Goal: Information Seeking & Learning: Learn about a topic

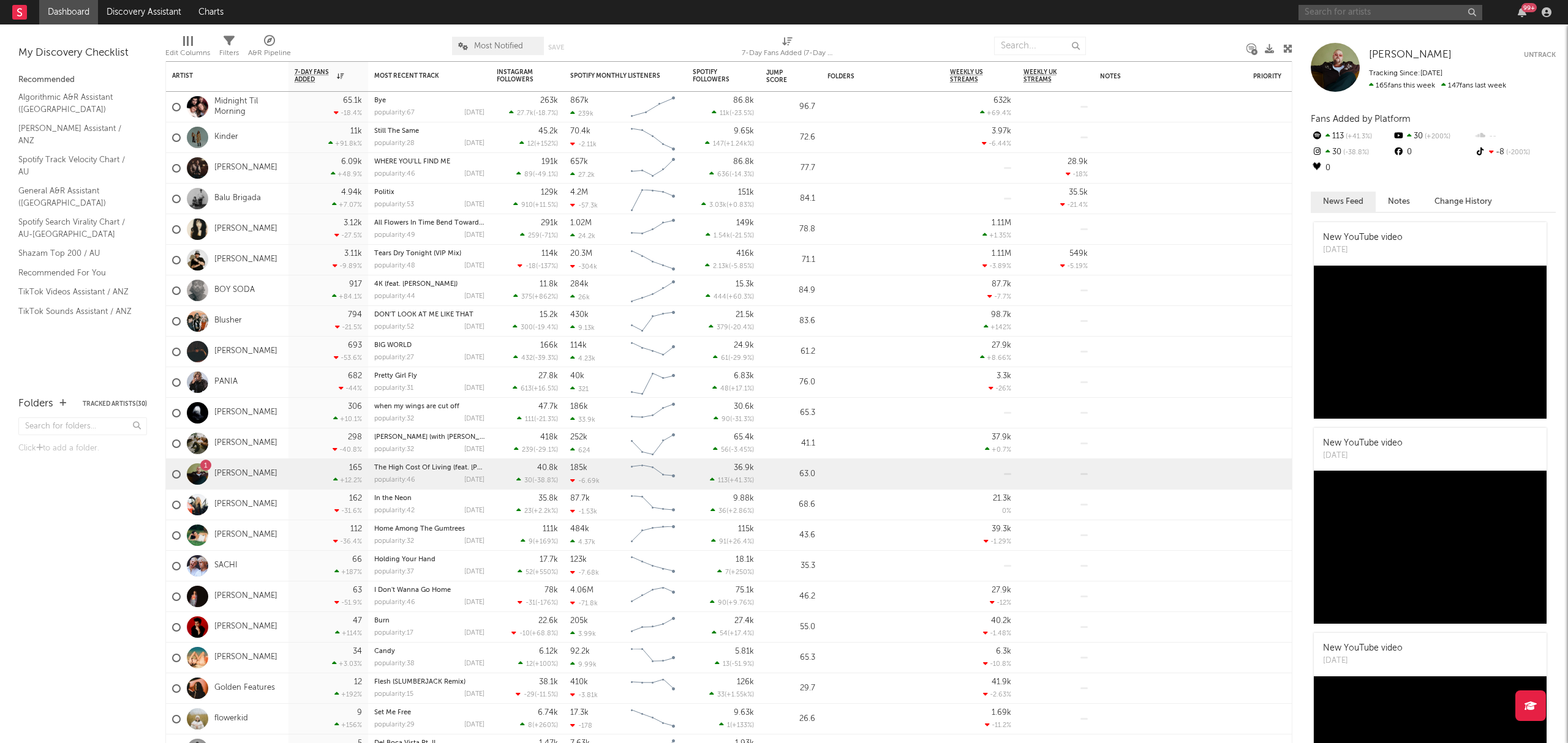
click at [1426, 18] on input "text" at bounding box center [1389, 12] width 184 height 16
click at [1395, 12] on input "[PERSON_NAME] and the sniffers" at bounding box center [1389, 12] width 184 height 16
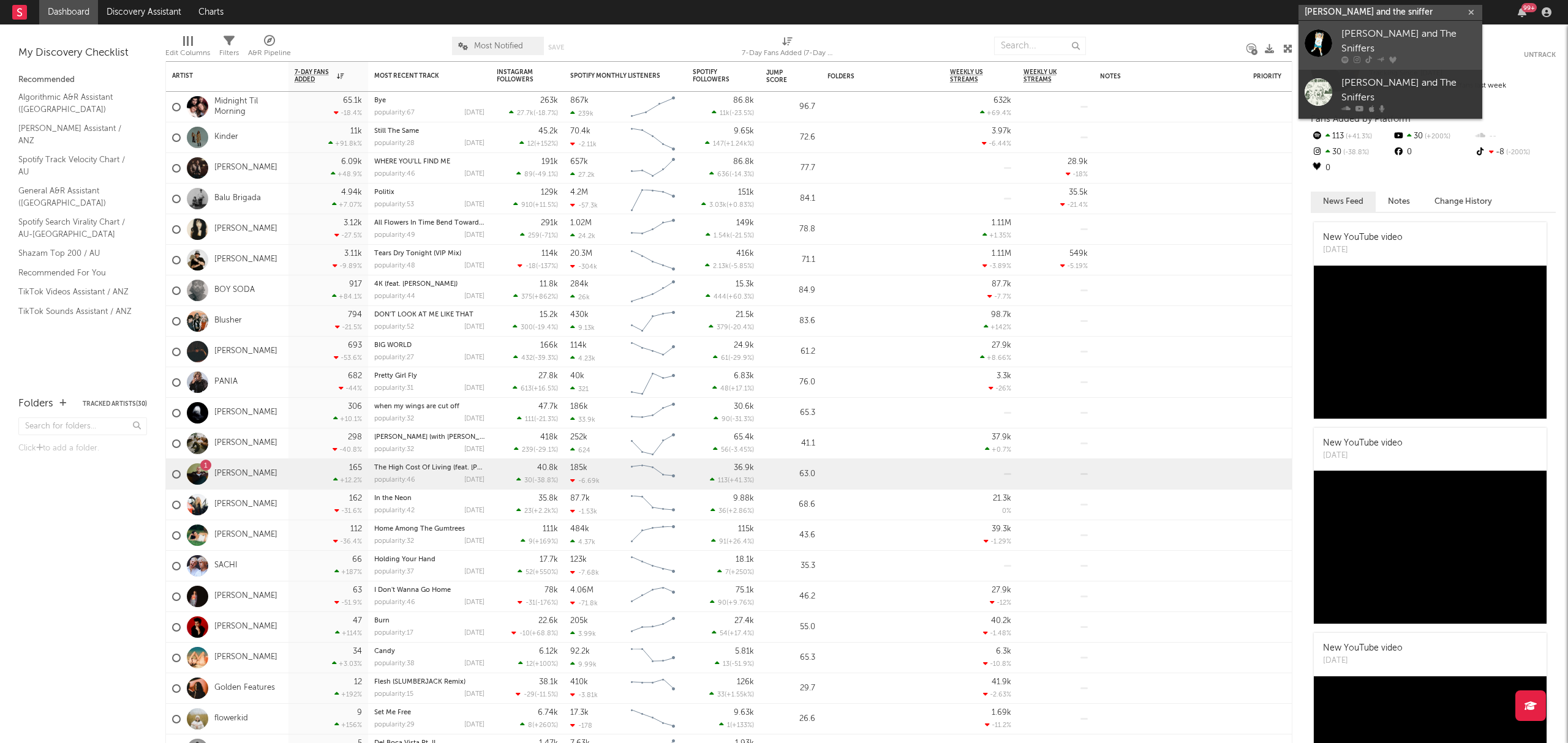
type input "[PERSON_NAME] and the sniffer"
click at [1414, 33] on div "[PERSON_NAME] and The Sniffers" at bounding box center [1408, 41] width 135 height 29
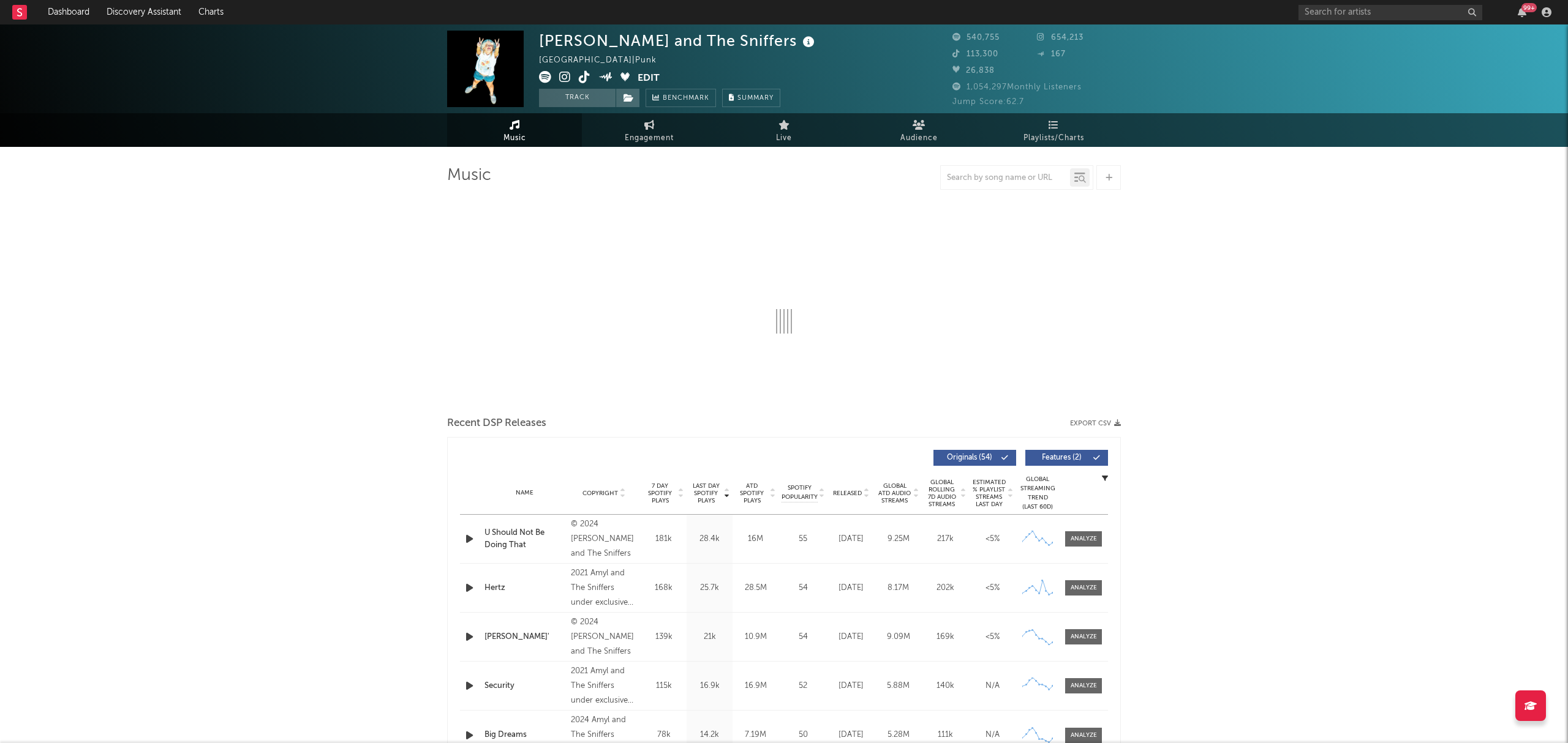
select select "6m"
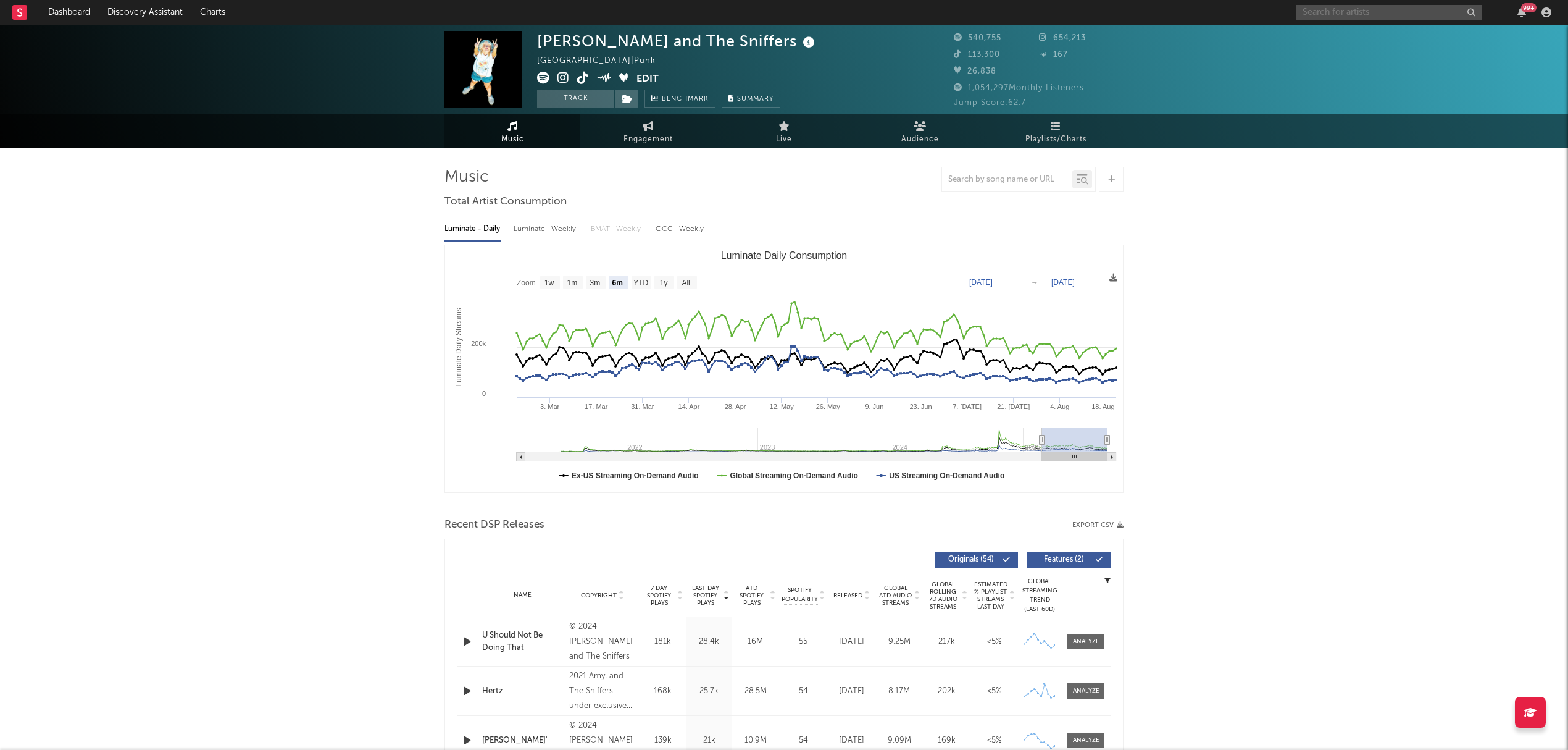
click at [1375, 6] on input "text" at bounding box center [1389, 12] width 185 height 16
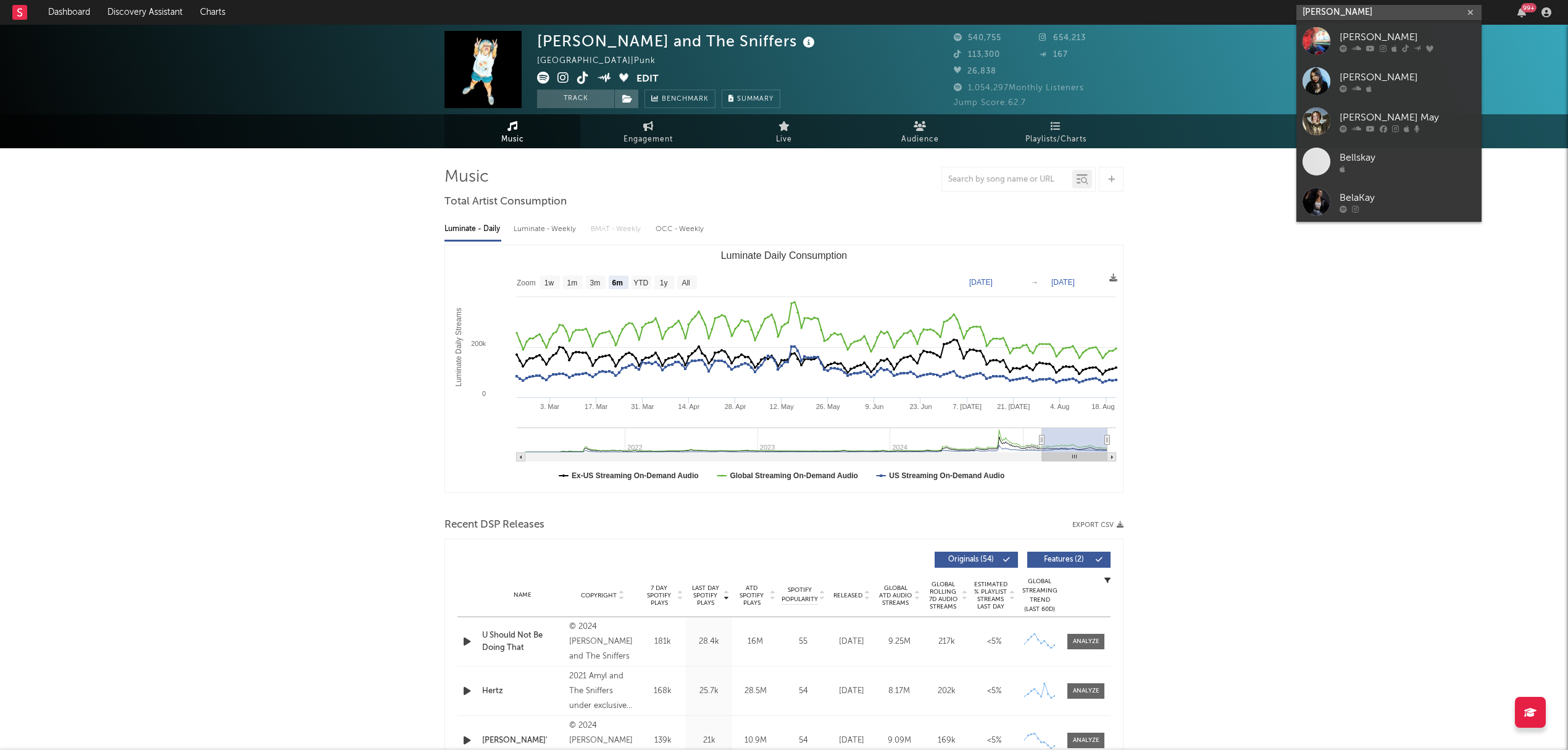
type input "[PERSON_NAME]"
click at [1381, 49] on icon at bounding box center [1383, 48] width 7 height 7
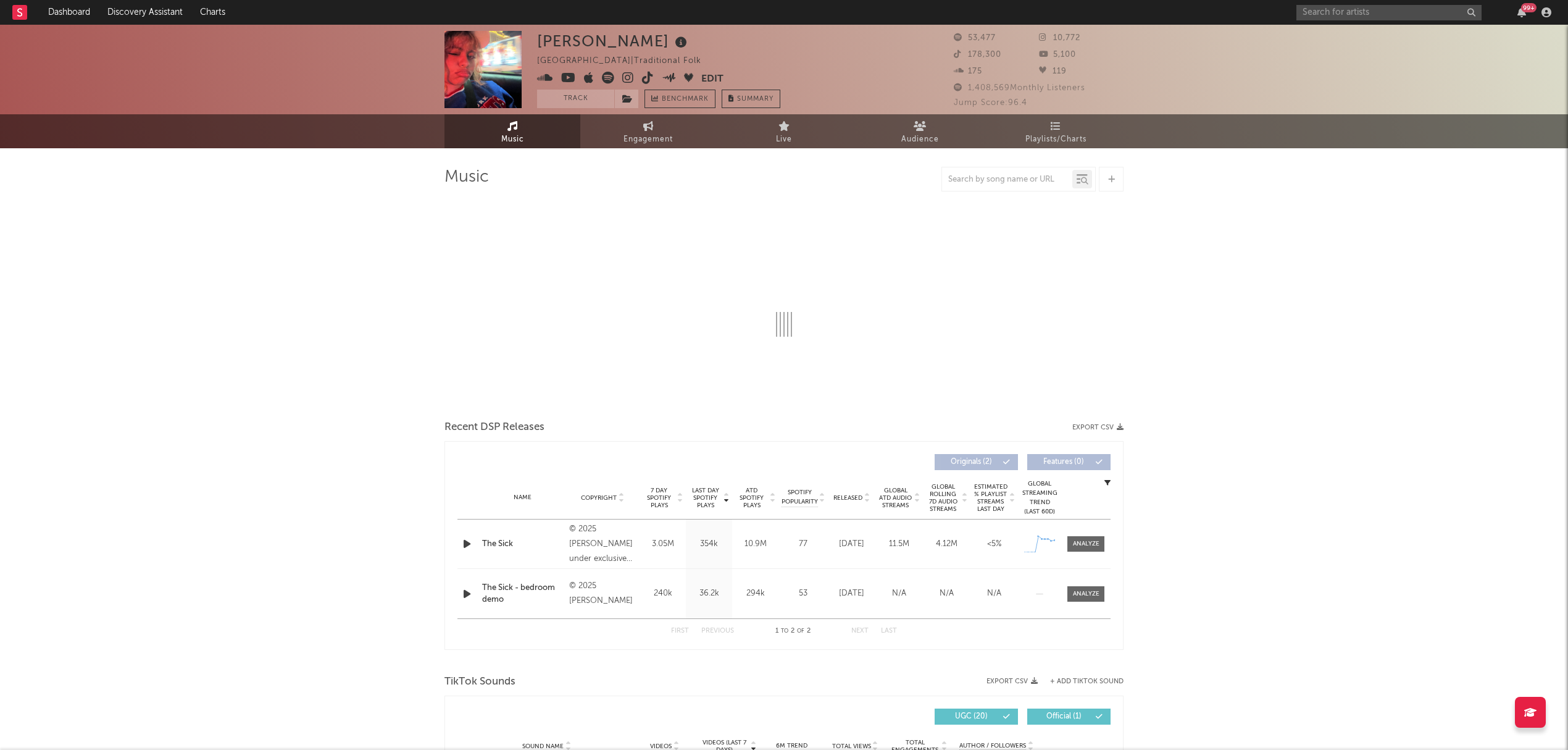
select select "1w"
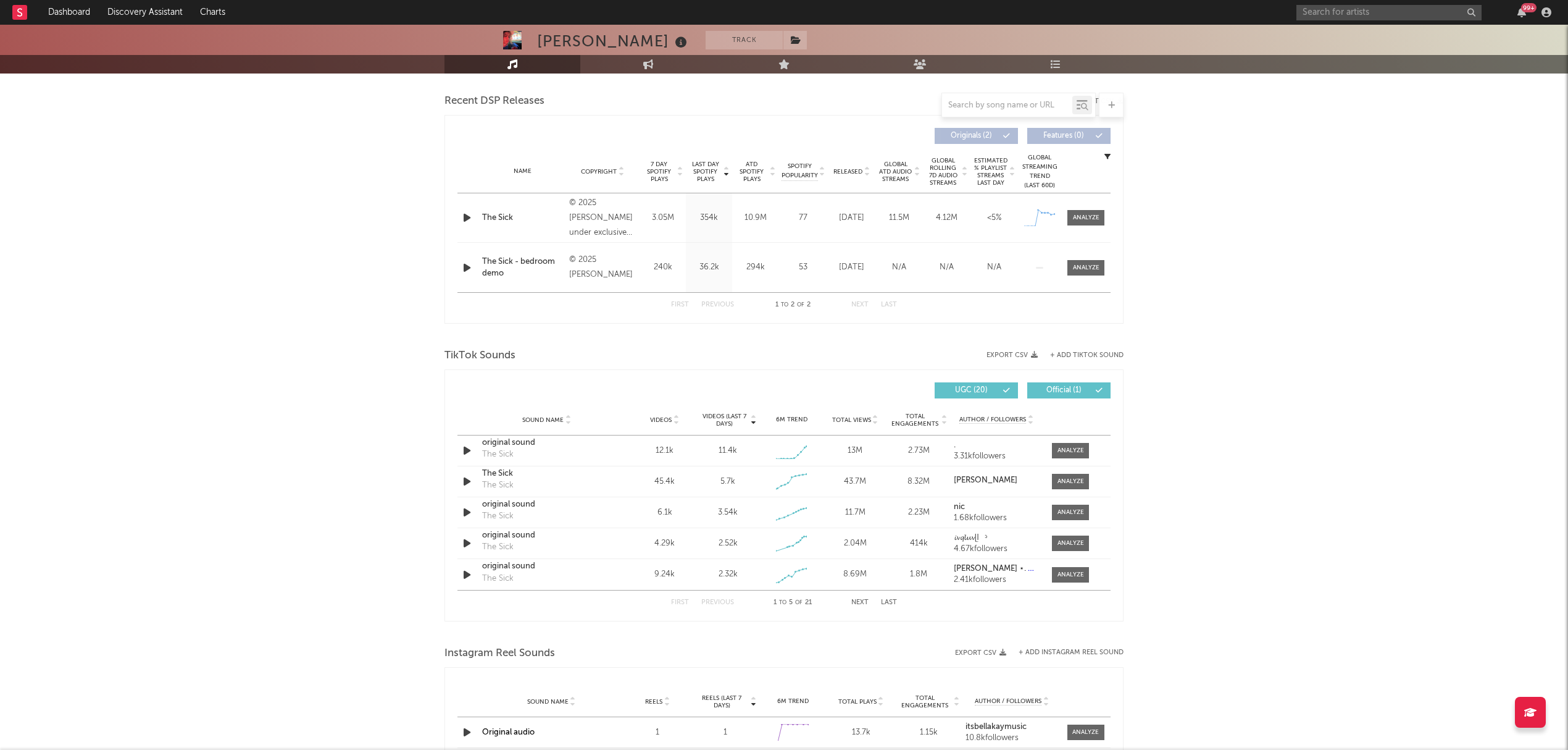
scroll to position [576, 0]
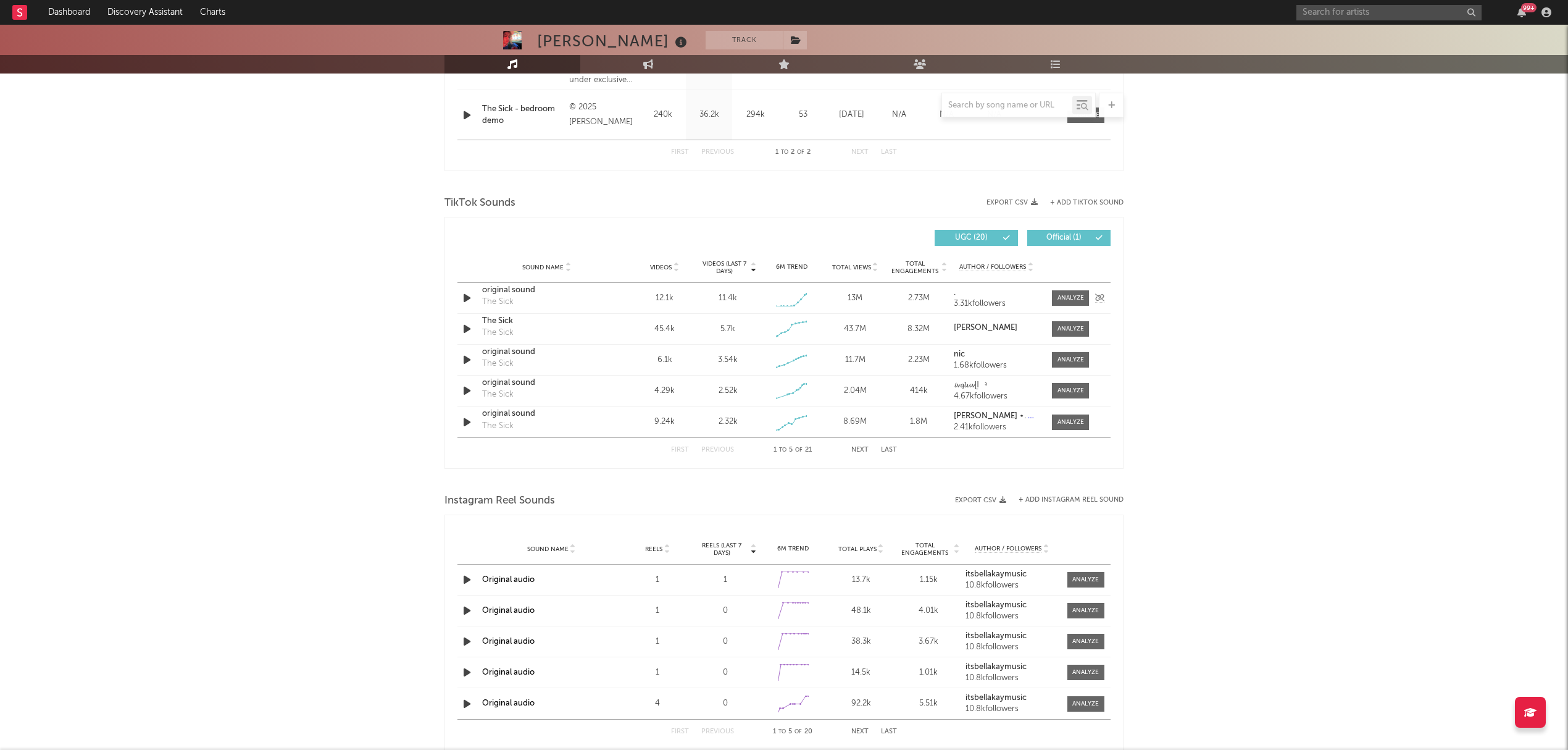
click at [497, 291] on div "original sound" at bounding box center [547, 289] width 129 height 12
